Goal: Navigation & Orientation: Find specific page/section

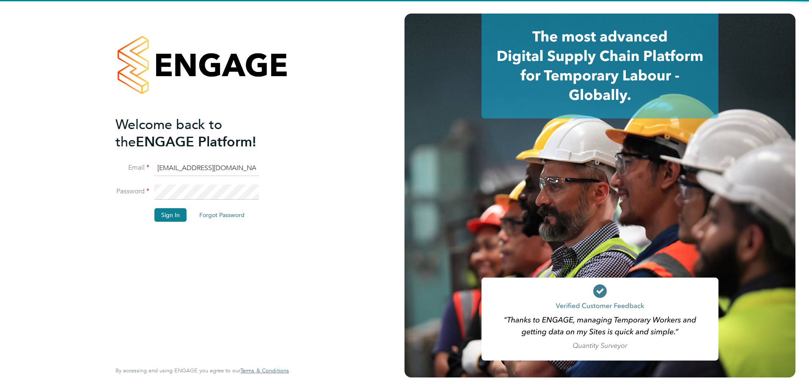
click at [168, 163] on input "[EMAIL_ADDRESS][DOMAIN_NAME]" at bounding box center [206, 168] width 105 height 15
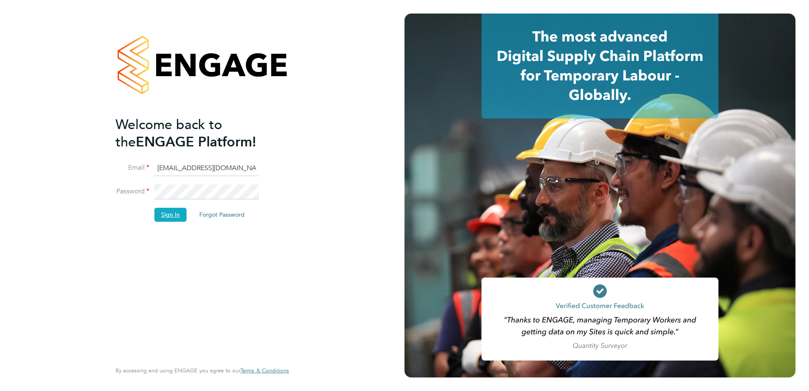
click at [163, 215] on button "Sign In" at bounding box center [170, 215] width 32 height 14
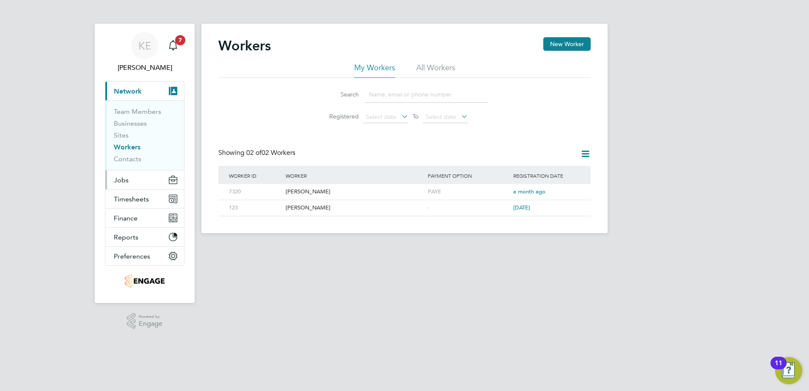
click at [138, 187] on button "Jobs" at bounding box center [144, 180] width 79 height 19
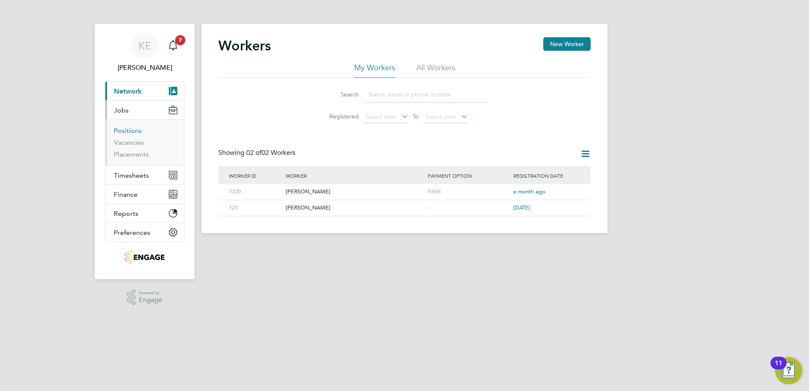
click at [121, 131] on link "Positions" at bounding box center [128, 131] width 28 height 8
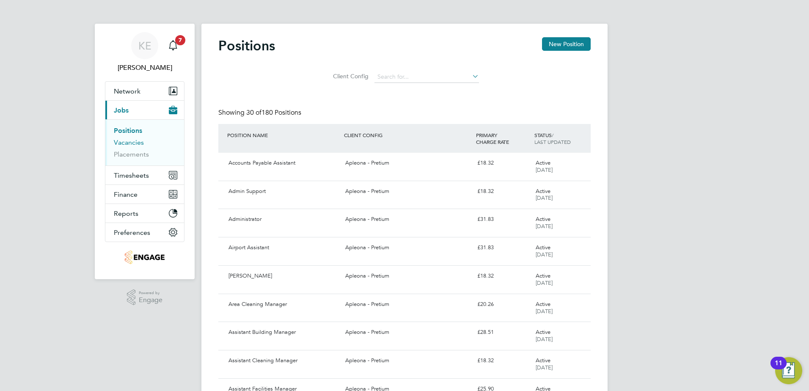
click at [133, 145] on link "Vacancies" at bounding box center [129, 142] width 30 height 8
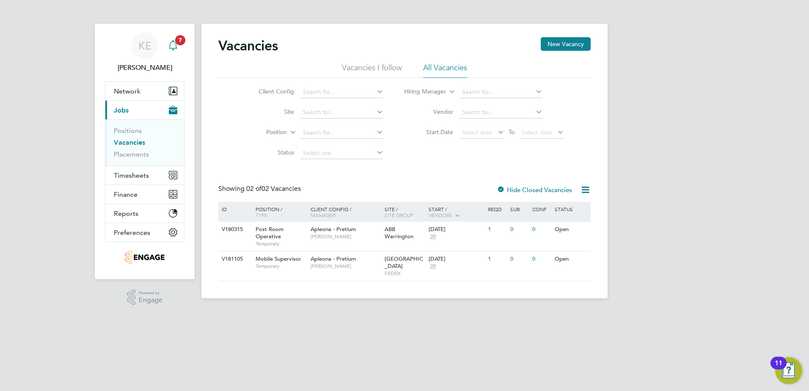
click at [176, 49] on icon "Main navigation" at bounding box center [173, 45] width 10 height 10
